Goal: Use online tool/utility: Utilize a website feature to perform a specific function

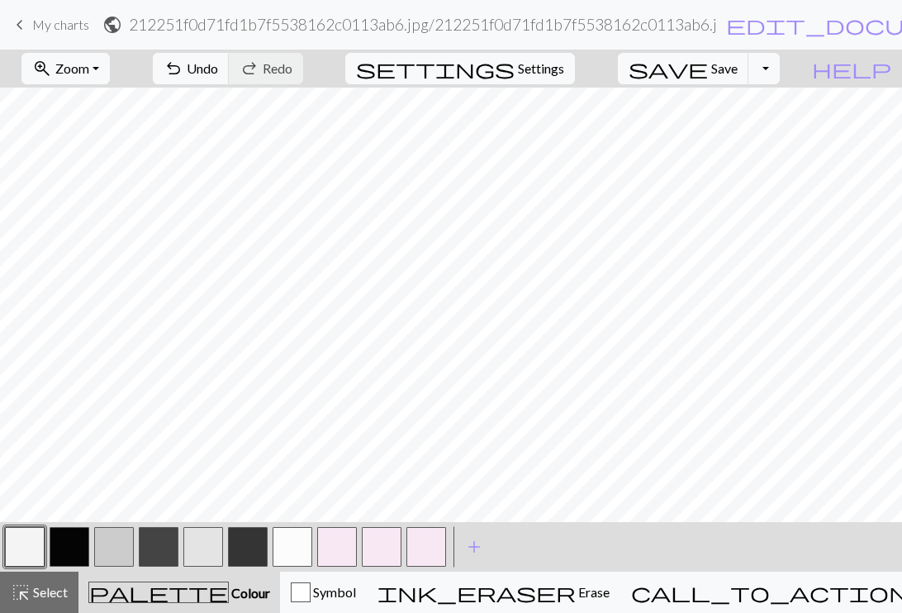
click at [47, 544] on div at bounding box center [69, 547] width 45 height 45
click at [69, 548] on button "button" at bounding box center [70, 547] width 40 height 40
click at [25, 537] on button "button" at bounding box center [25, 547] width 40 height 40
click at [83, 540] on button "button" at bounding box center [70, 547] width 40 height 40
click at [20, 539] on button "button" at bounding box center [25, 547] width 40 height 40
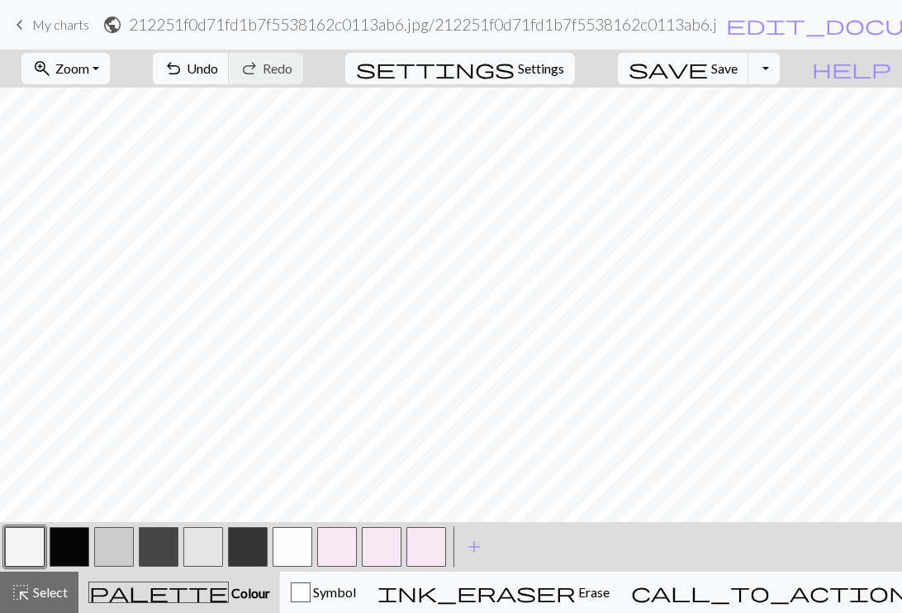
click at [63, 540] on button "button" at bounding box center [70, 547] width 40 height 40
click at [745, 76] on button "save Save Save" at bounding box center [683, 68] width 131 height 31
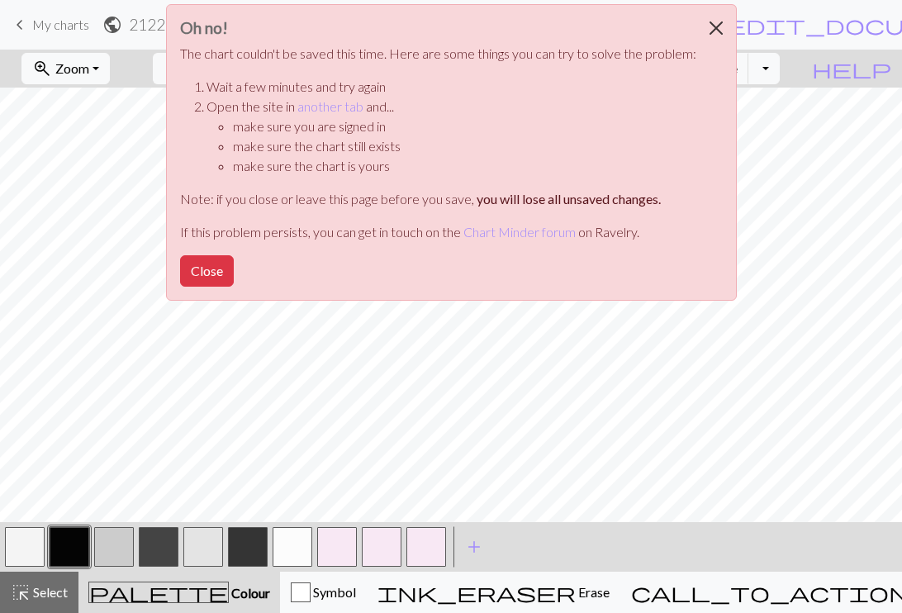
click at [715, 20] on button "Close" at bounding box center [716, 28] width 40 height 46
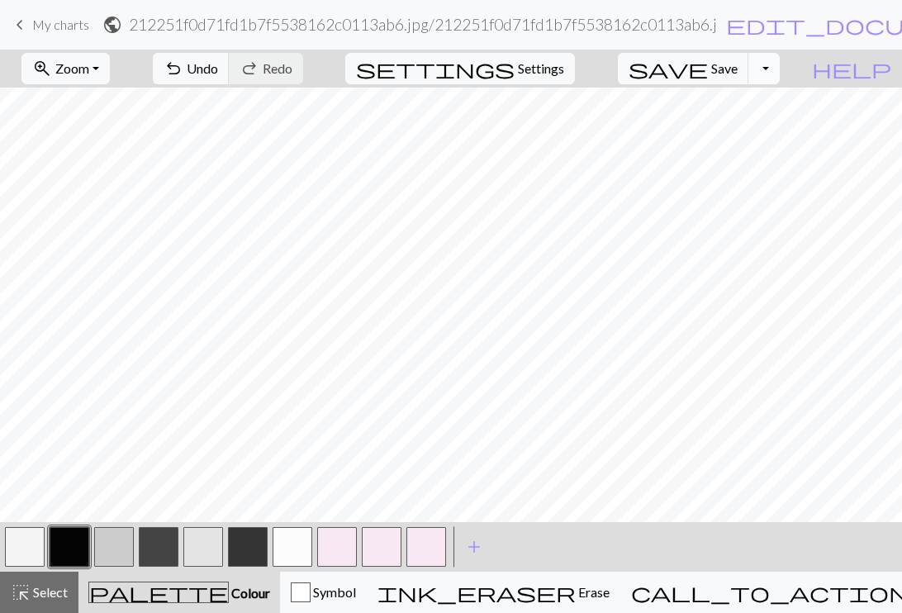
click at [780, 64] on button "Toggle Dropdown" at bounding box center [763, 68] width 31 height 31
click at [741, 130] on button "save_alt Download" at bounding box center [642, 131] width 273 height 26
click at [726, 24] on span "edit_document" at bounding box center [855, 24] width 258 height 23
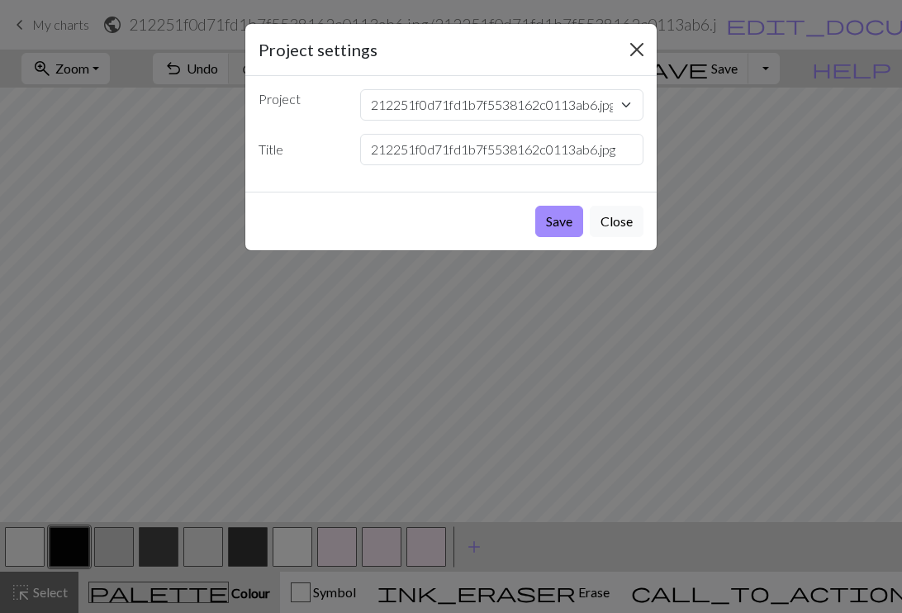
click at [629, 39] on button "Close" at bounding box center [637, 49] width 26 height 26
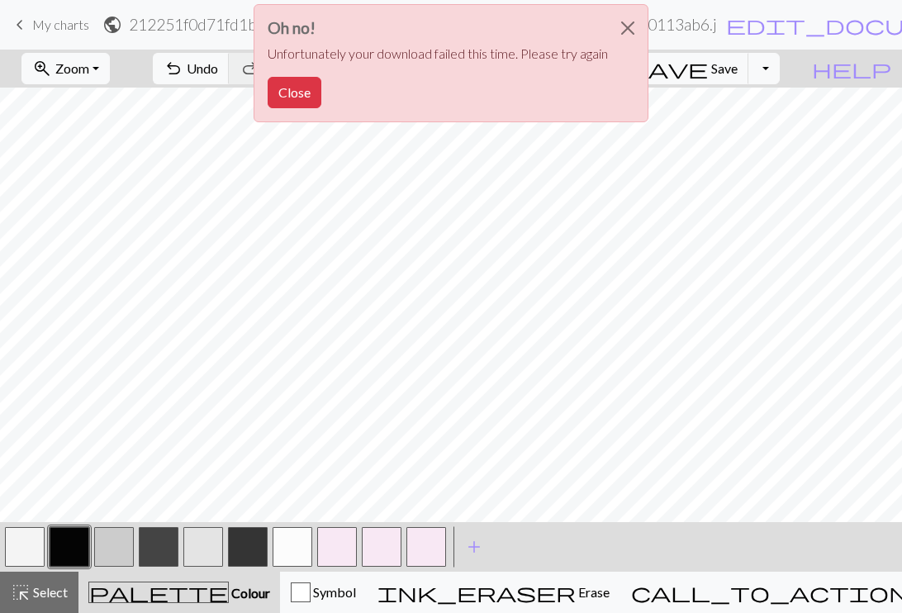
click at [29, 544] on button "button" at bounding box center [25, 547] width 40 height 40
click at [64, 541] on button "button" at bounding box center [70, 547] width 40 height 40
click at [630, 25] on button "Close" at bounding box center [628, 28] width 40 height 46
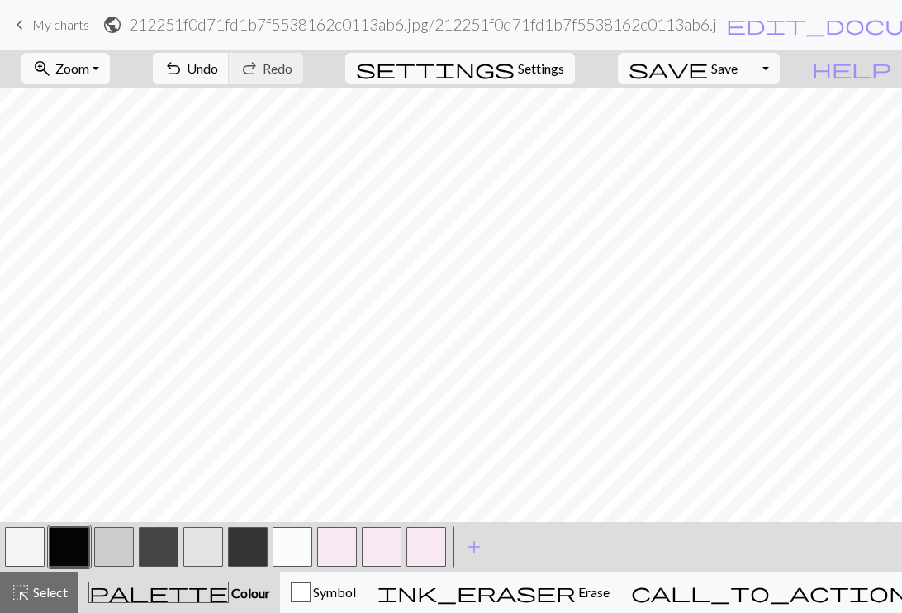
click at [21, 556] on button "button" at bounding box center [25, 547] width 40 height 40
click at [64, 530] on button "button" at bounding box center [70, 547] width 40 height 40
click at [30, 554] on button "button" at bounding box center [25, 547] width 40 height 40
click at [57, 552] on button "button" at bounding box center [70, 547] width 40 height 40
click at [28, 551] on button "button" at bounding box center [25, 547] width 40 height 40
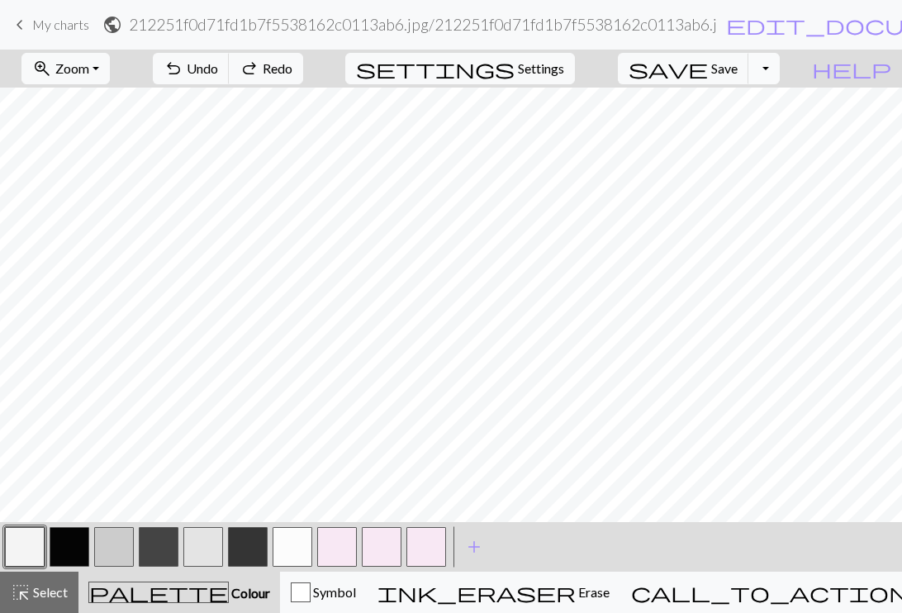
click at [780, 78] on button "Toggle Dropdown" at bounding box center [763, 68] width 31 height 31
click at [733, 127] on button "save_alt Download" at bounding box center [642, 131] width 273 height 26
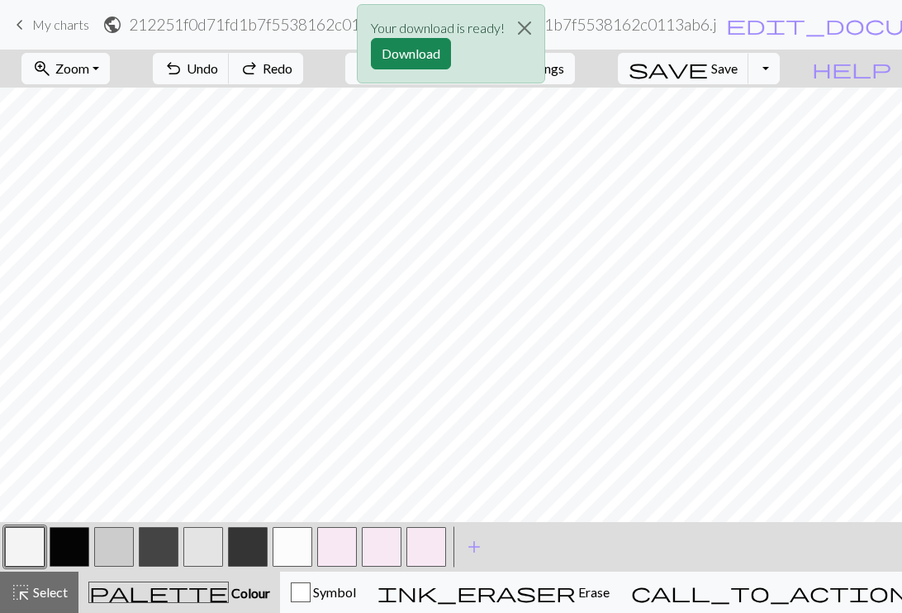
scroll to position [3, 0]
click at [425, 55] on button "Download" at bounding box center [411, 53] width 80 height 31
